Goal: Find specific page/section: Find specific page/section

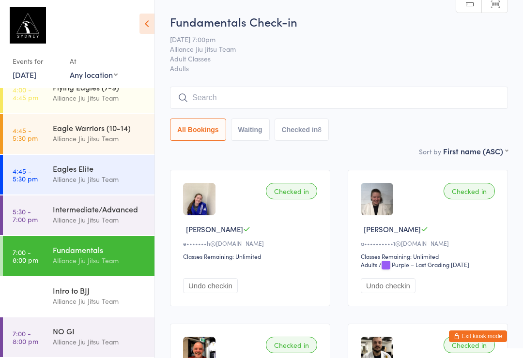
scroll to position [137, 0]
click at [118, 320] on div "NO GI Alliance Jiu Jitsu Team" at bounding box center [104, 337] width 102 height 38
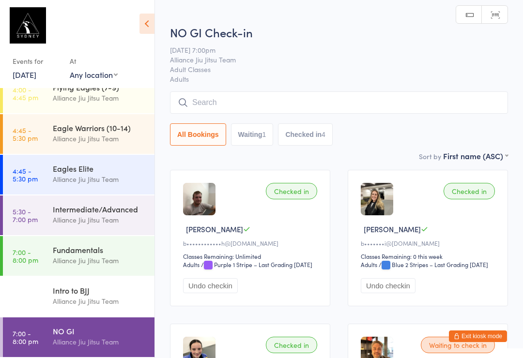
click at [258, 125] on button "Waiting 1" at bounding box center [252, 134] width 43 height 22
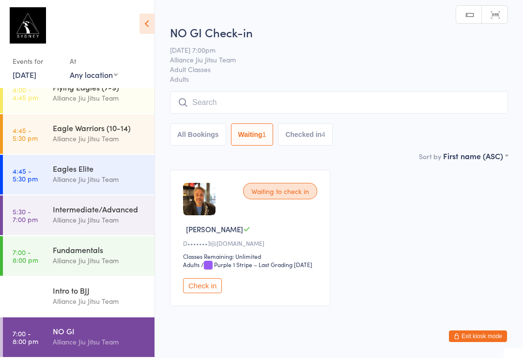
click at [148, 22] on icon at bounding box center [146, 24] width 15 height 20
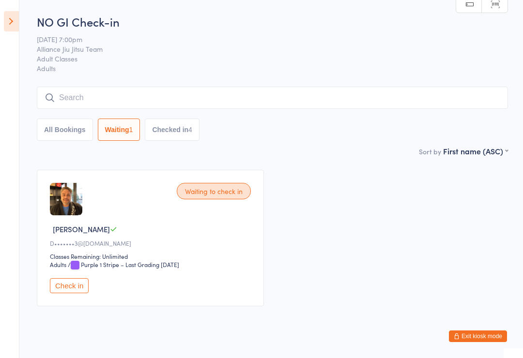
click at [18, 25] on icon at bounding box center [11, 21] width 15 height 20
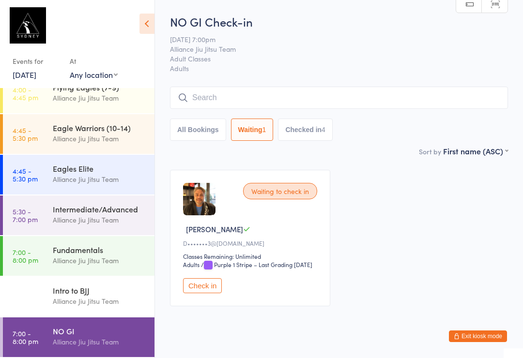
click at [80, 257] on div "Alliance Jiu Jitsu Team" at bounding box center [99, 260] width 93 height 11
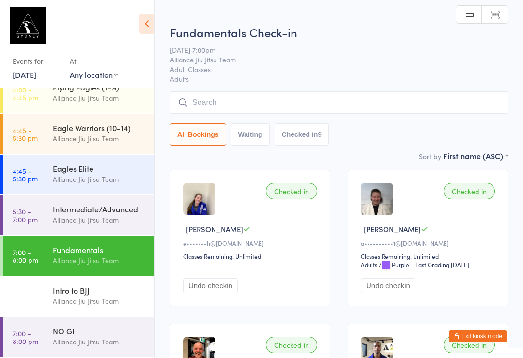
click at [107, 218] on div "Alliance Jiu Jitsu Team" at bounding box center [99, 219] width 93 height 11
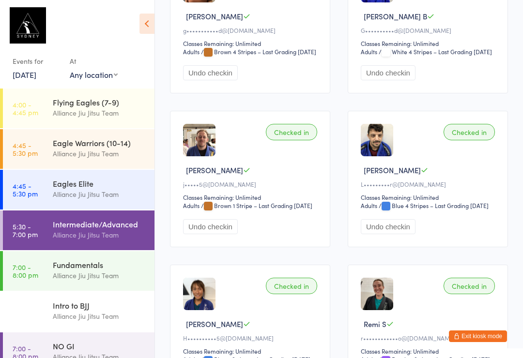
scroll to position [992, 0]
click at [209, 156] on img at bounding box center [199, 139] width 32 height 32
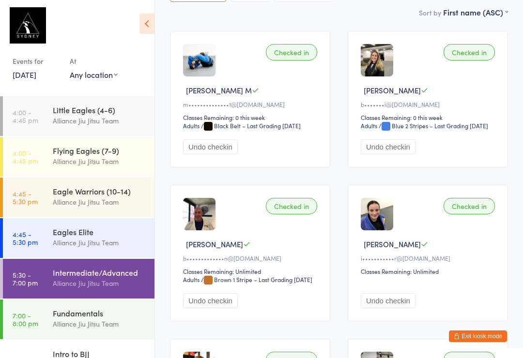
scroll to position [0, 0]
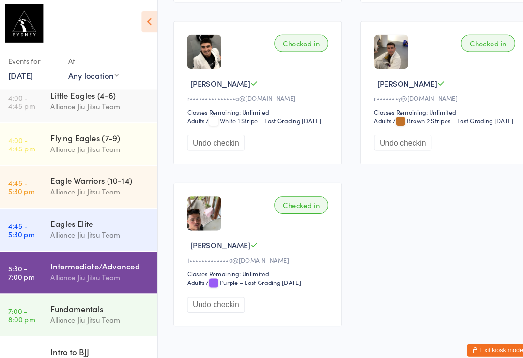
scroll to position [101, 0]
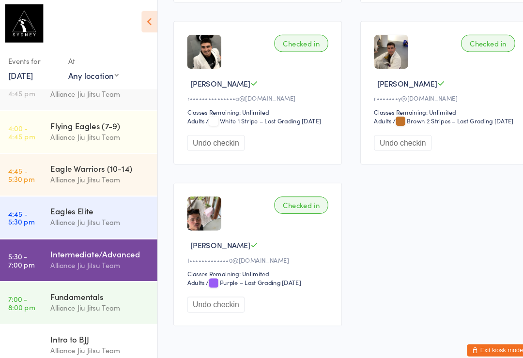
click at [92, 293] on div "Alliance Jiu Jitsu Team" at bounding box center [99, 295] width 93 height 11
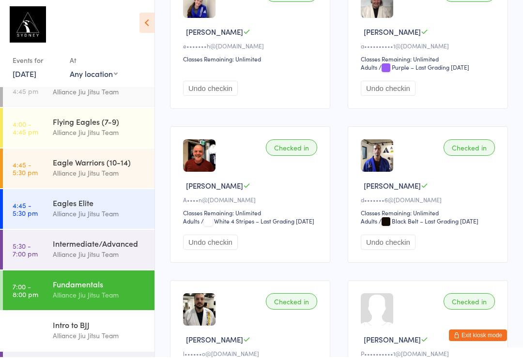
scroll to position [198, 0]
